Goal: Transaction & Acquisition: Purchase product/service

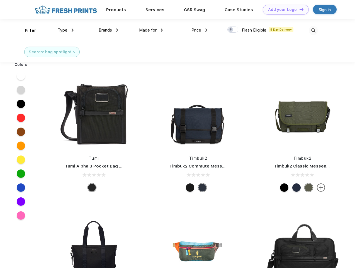
click at [284, 9] on link "Add your Logo Design Tool" at bounding box center [286, 10] width 46 height 10
click at [27, 30] on div "Filter" at bounding box center [30, 30] width 11 height 6
click at [66, 30] on span "Type" at bounding box center [63, 30] width 10 height 5
click at [108, 30] on span "Brands" at bounding box center [105, 30] width 13 height 5
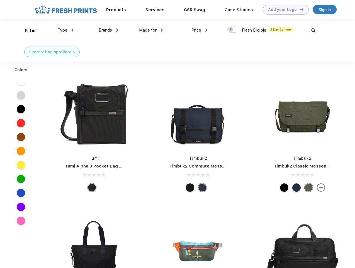
click at [151, 30] on span "Made for" at bounding box center [148, 30] width 18 height 5
click at [200, 30] on span "Price" at bounding box center [197, 30] width 10 height 5
click at [233, 30] on div at bounding box center [233, 29] width 11 height 6
click at [231, 30] on input "checkbox" at bounding box center [230, 28] width 4 height 4
click at [313, 30] on img at bounding box center [313, 30] width 9 height 9
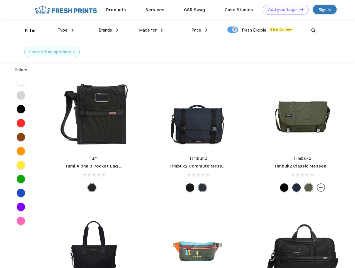
click at [21, 76] on div at bounding box center [20, 81] width 21 height 14
click at [21, 90] on div at bounding box center [20, 95] width 21 height 14
